Goal: Information Seeking & Learning: Learn about a topic

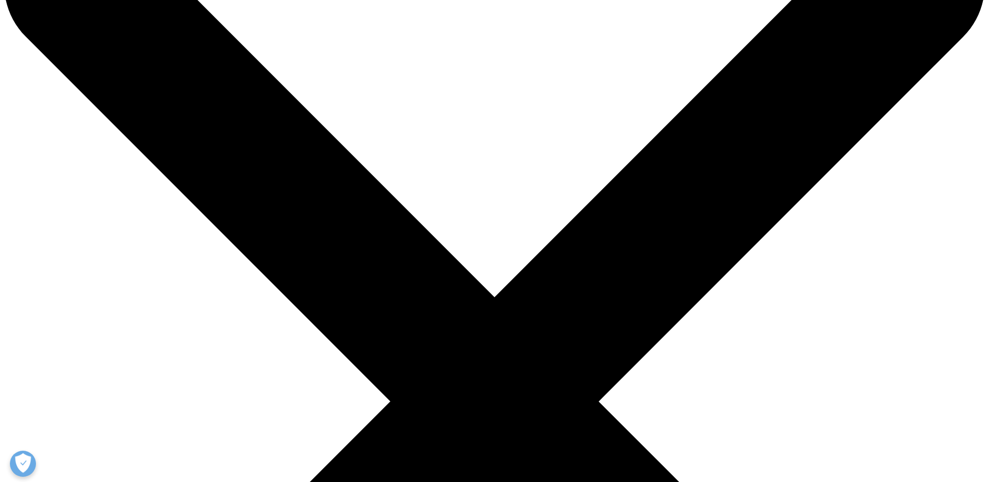
drag, startPoint x: 254, startPoint y: 50, endPoint x: 243, endPoint y: 41, distance: 14.1
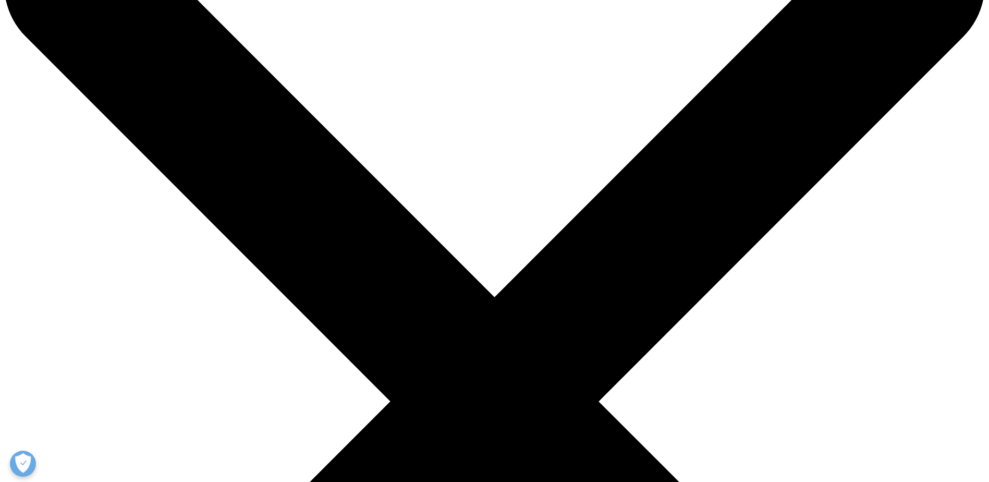
drag, startPoint x: 507, startPoint y: 326, endPoint x: 503, endPoint y: 359, distance: 33.6
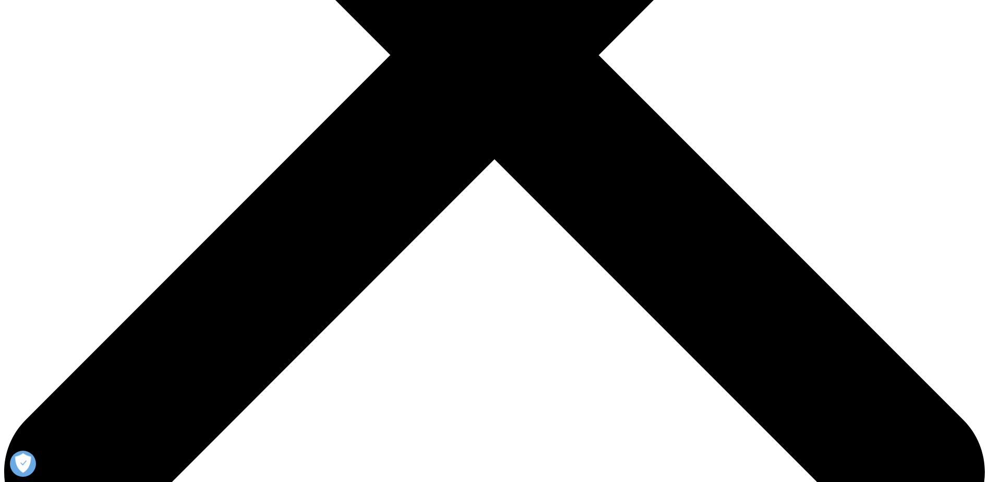
scroll to position [521, 0]
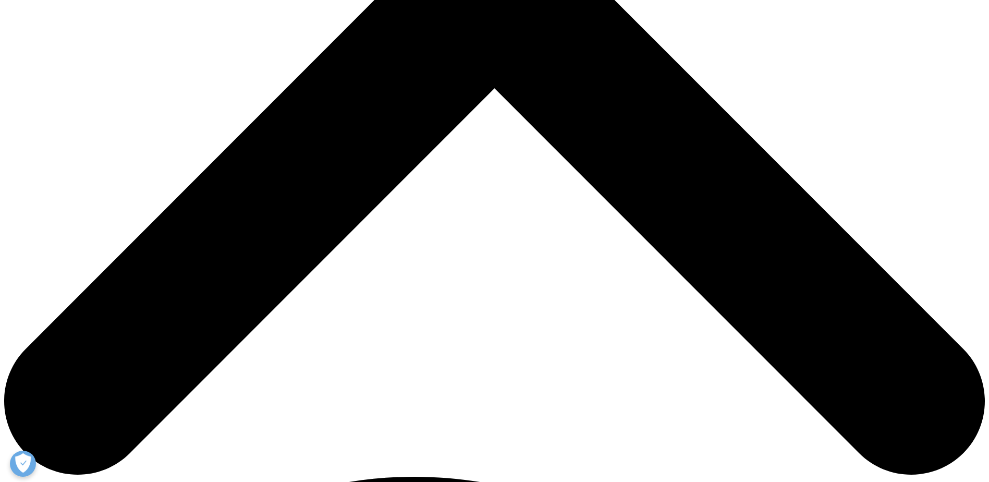
drag, startPoint x: 432, startPoint y: 197, endPoint x: 402, endPoint y: 209, distance: 32.7
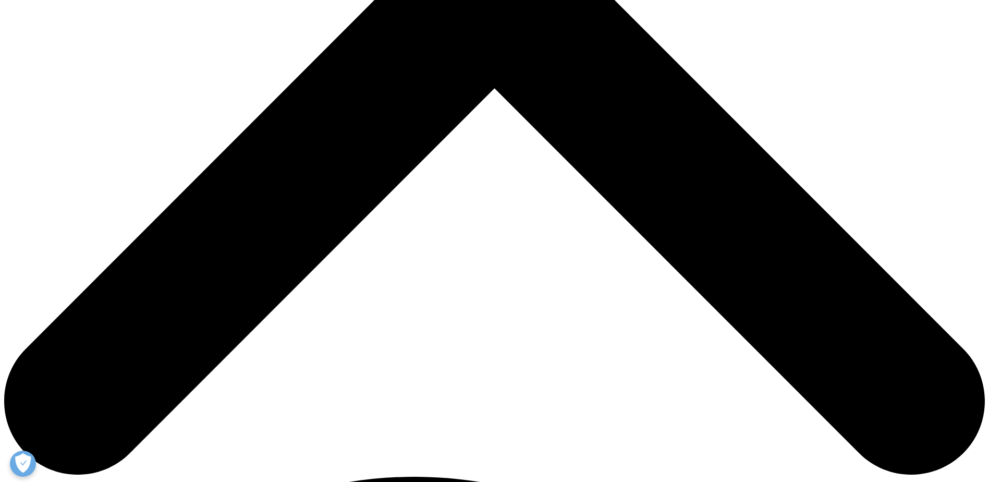
drag, startPoint x: 394, startPoint y: 219, endPoint x: 351, endPoint y: 227, distance: 43.0
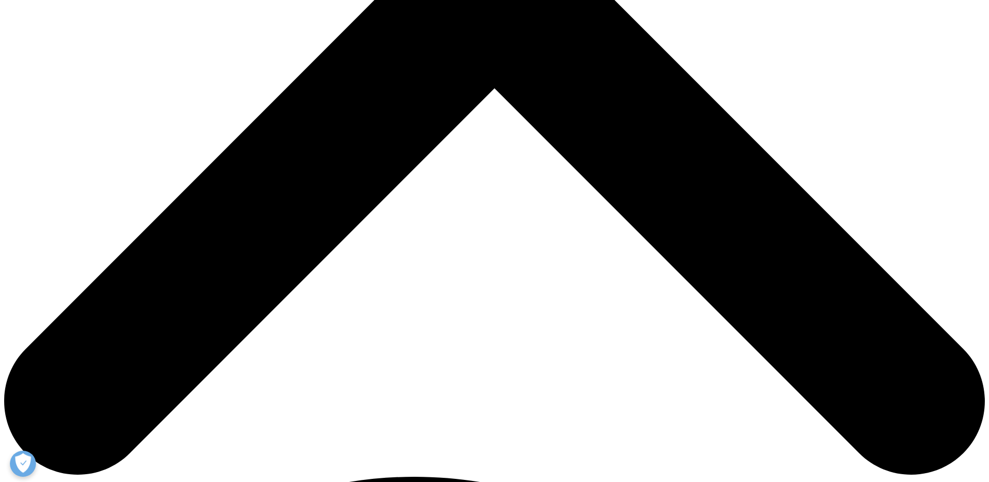
drag, startPoint x: 350, startPoint y: 249, endPoint x: 344, endPoint y: 256, distance: 8.9
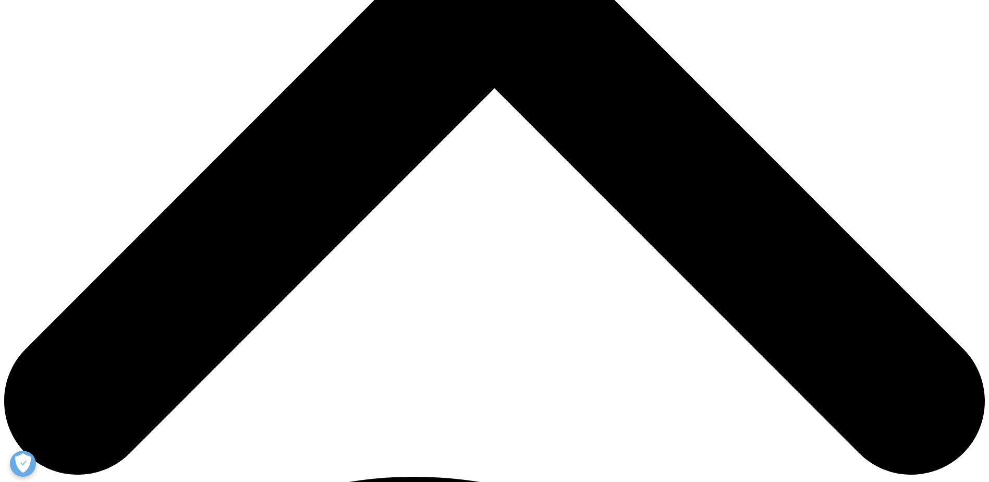
drag, startPoint x: 344, startPoint y: 256, endPoint x: 337, endPoint y: 260, distance: 8.4
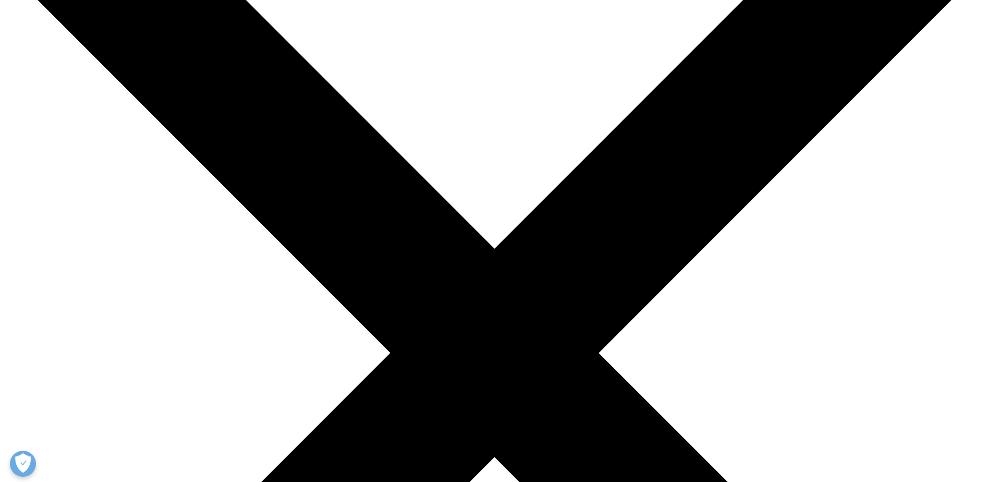
scroll to position [52, 0]
